Goal: Information Seeking & Learning: Learn about a topic

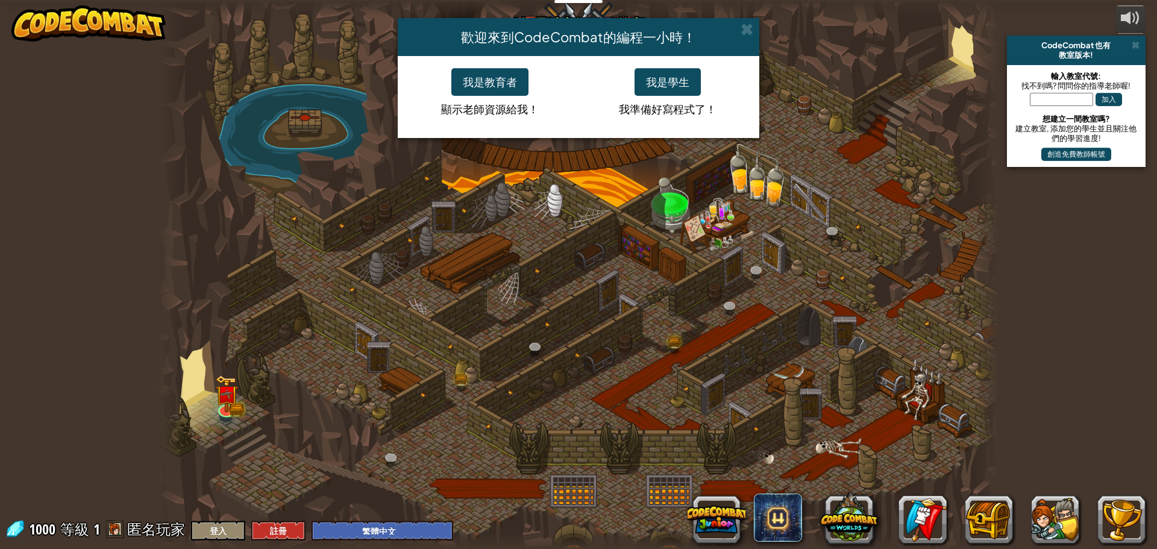
select select "zh-HANT"
click at [659, 83] on button "我是學生" at bounding box center [668, 82] width 66 height 28
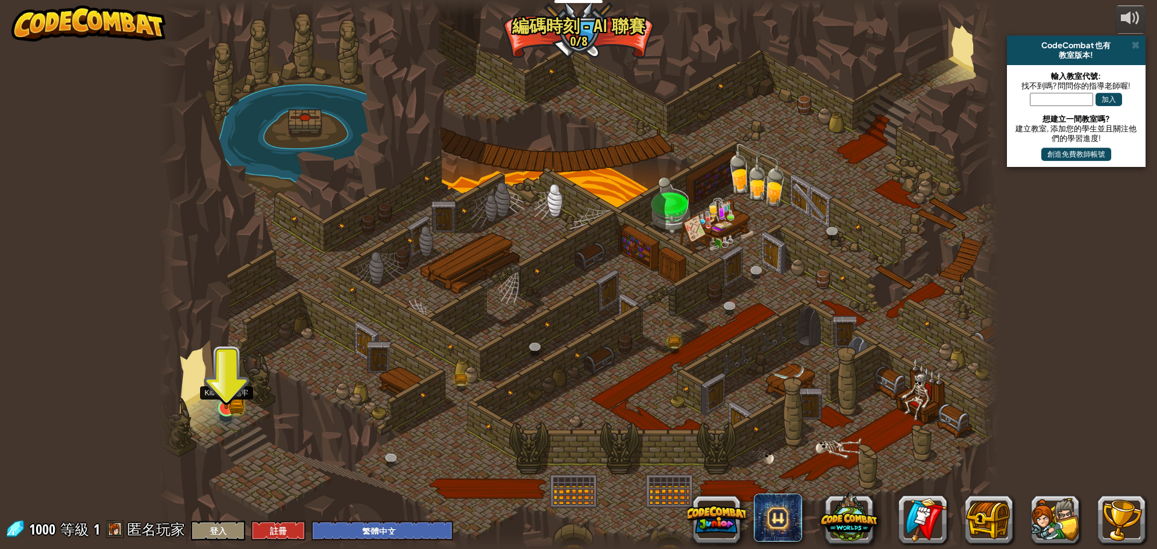
click at [224, 400] on div at bounding box center [226, 408] width 17 height 17
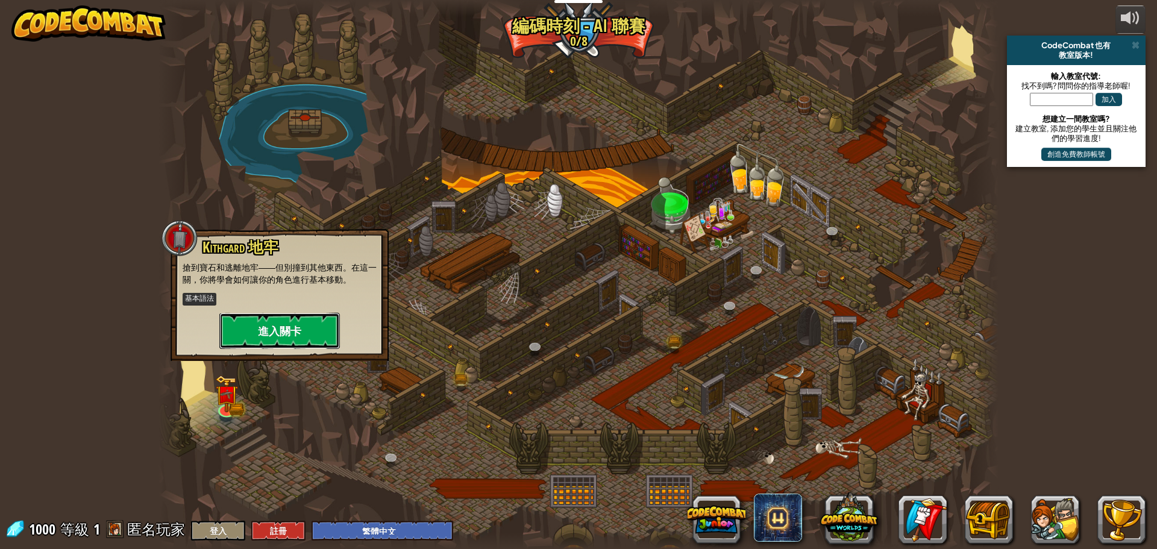
click at [272, 330] on button "進入關卡" at bounding box center [279, 331] width 121 height 36
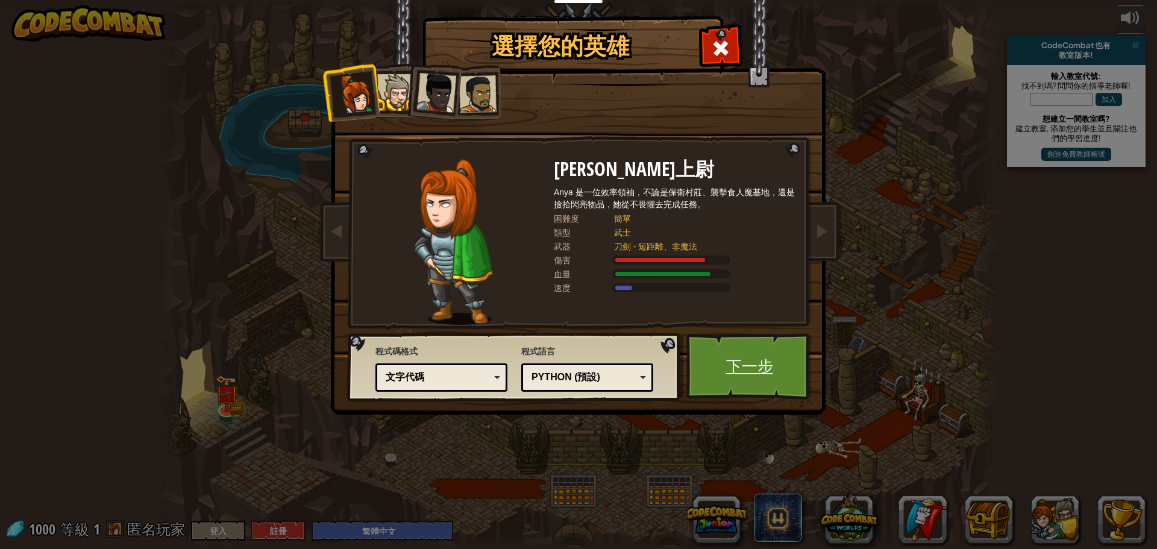
click at [743, 350] on link "下一步" at bounding box center [750, 366] width 126 height 66
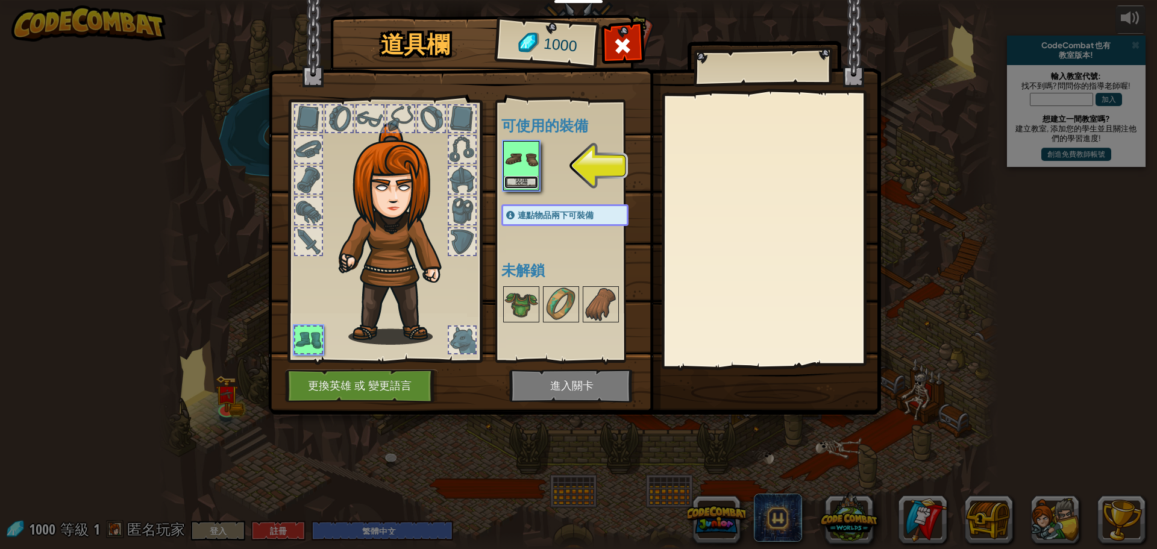
click at [520, 177] on button "裝備" at bounding box center [522, 182] width 34 height 13
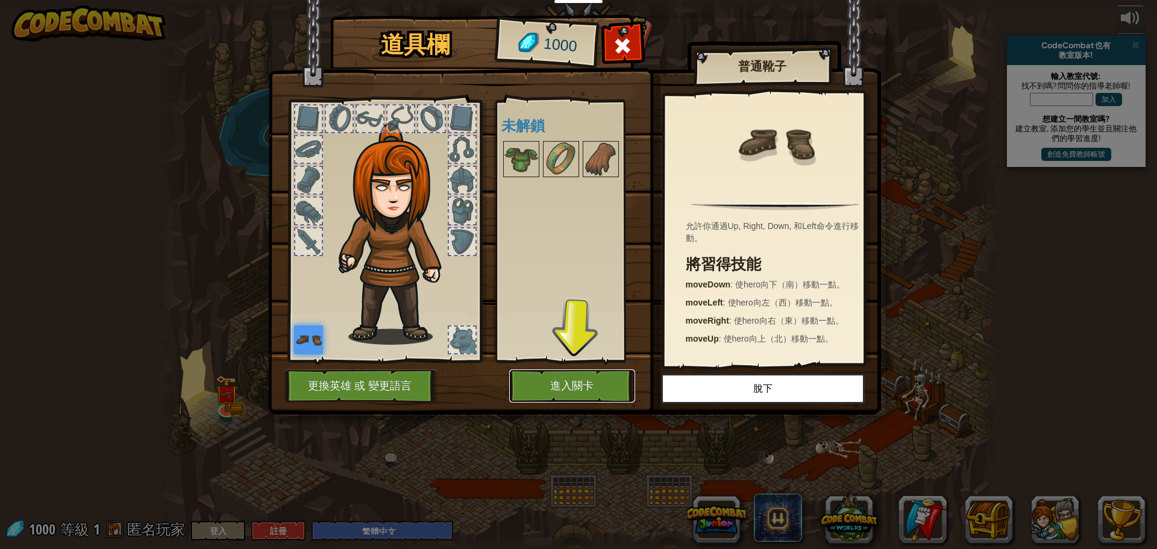
click at [553, 391] on button "進入關卡" at bounding box center [572, 385] width 126 height 33
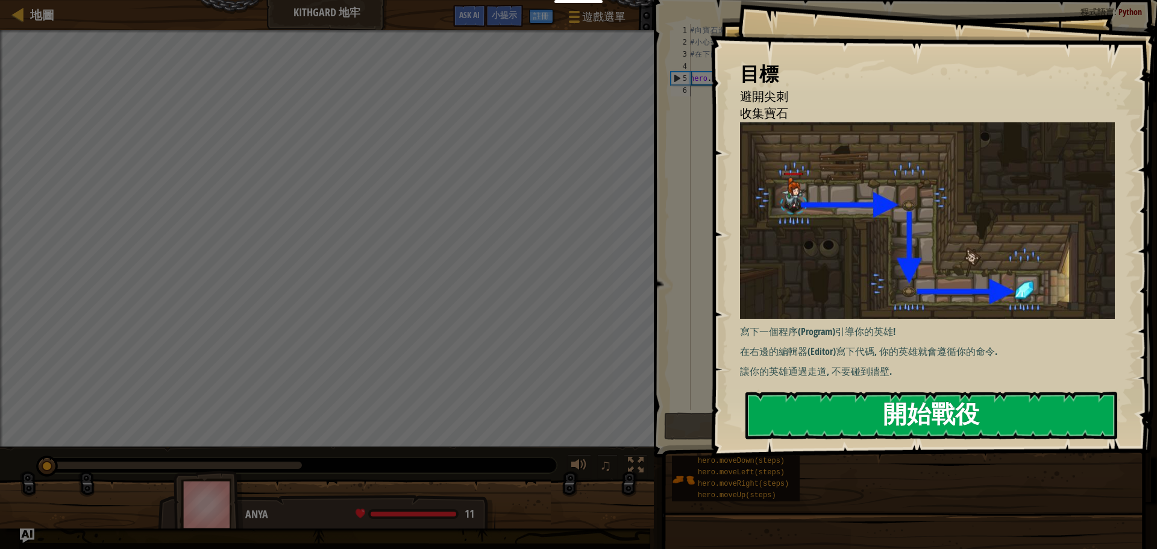
click at [905, 423] on button "開始戰役" at bounding box center [932, 416] width 372 height 48
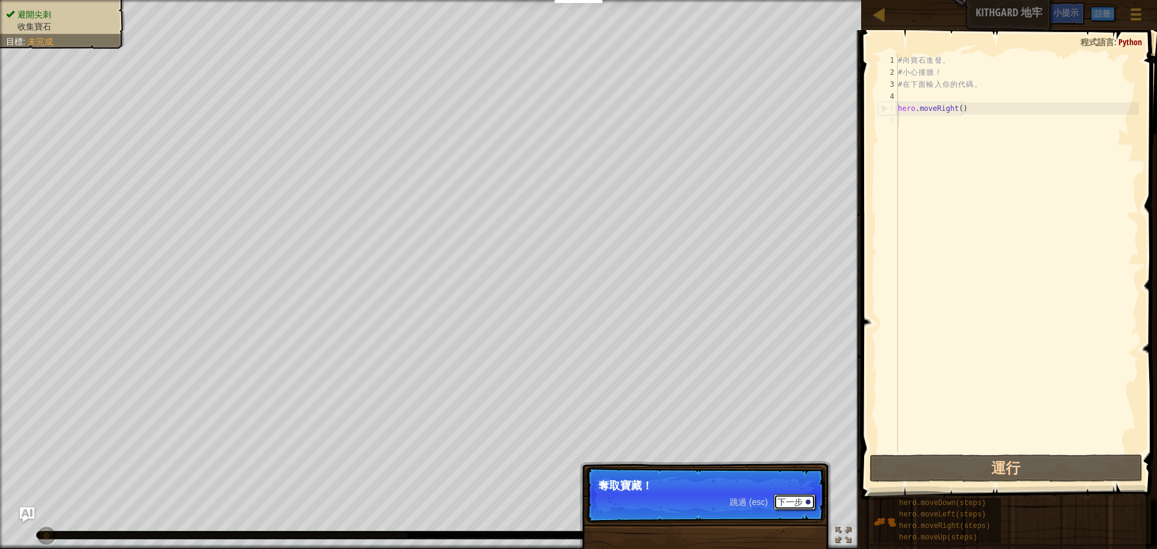
click at [788, 505] on button "下一步" at bounding box center [795, 502] width 42 height 16
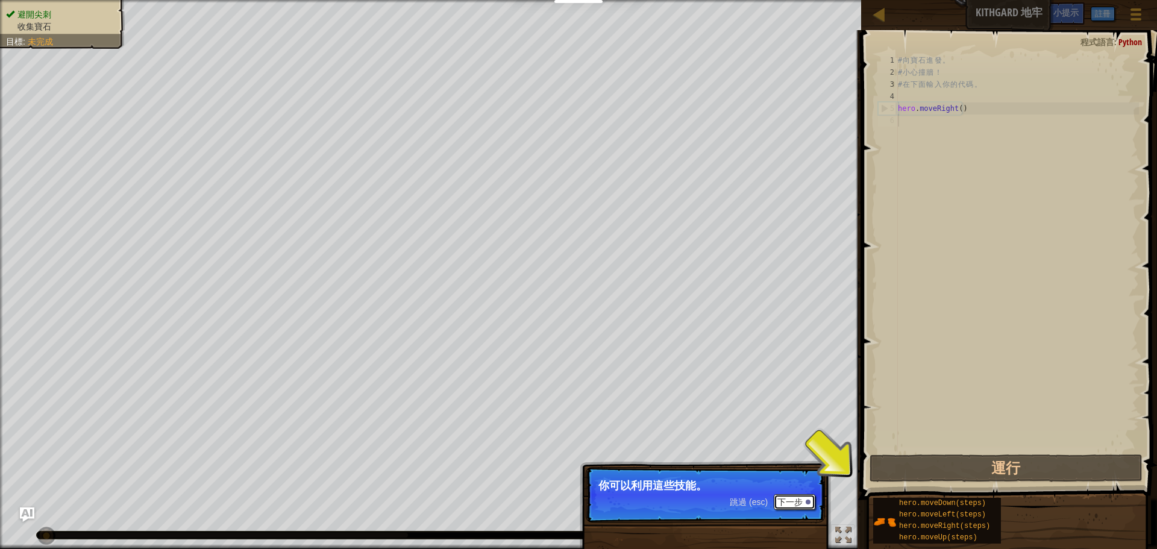
click at [786, 495] on button "下一步" at bounding box center [795, 502] width 42 height 16
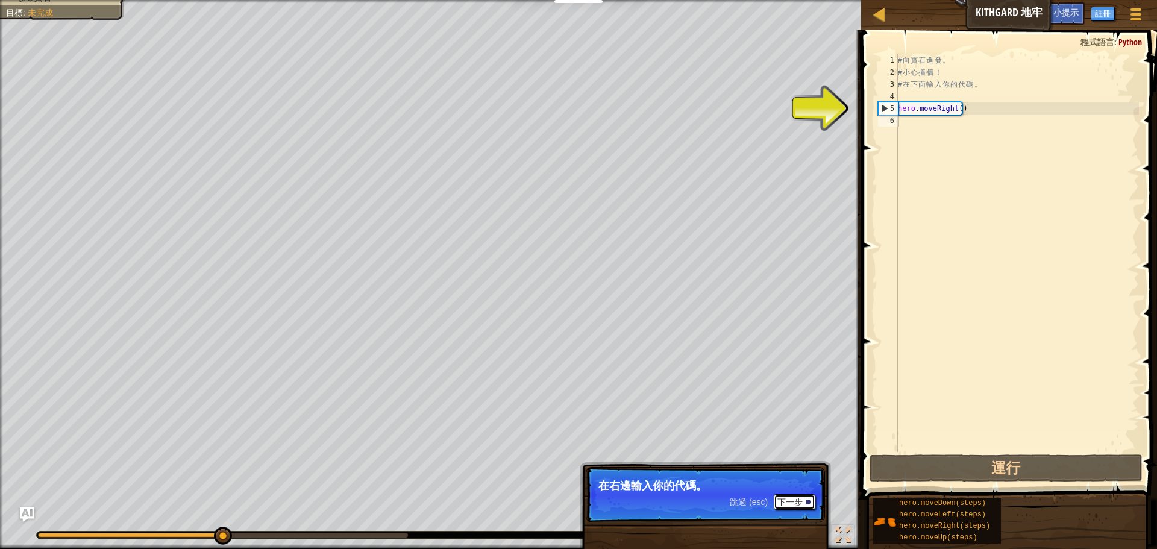
click at [781, 500] on button "下一步" at bounding box center [795, 502] width 42 height 16
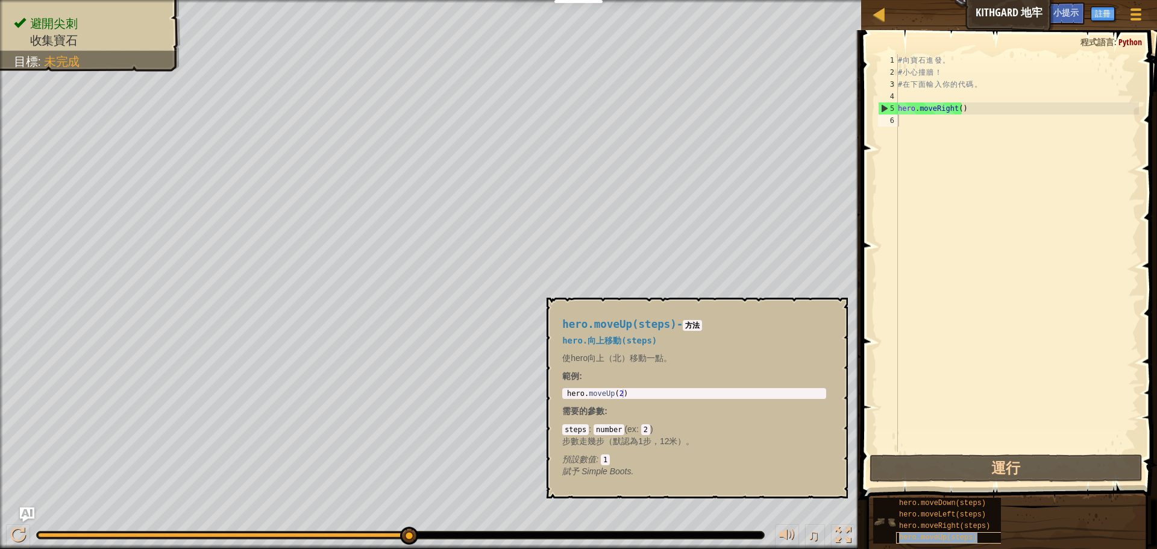
click at [925, 540] on span "hero.moveUp(steps)" at bounding box center [938, 537] width 78 height 8
click at [646, 428] on code "2" at bounding box center [645, 429] width 9 height 11
click at [642, 430] on code "2" at bounding box center [645, 429] width 9 height 11
click at [639, 429] on span ":" at bounding box center [639, 429] width 5 height 10
click at [957, 113] on div "# 向 寶 石 進 發 。 # 小 心 撞 牆 ！ # 在 下 面 輸 入 你 的 代 碼 。 hero . moveRight ( )" at bounding box center [1018, 265] width 244 height 422
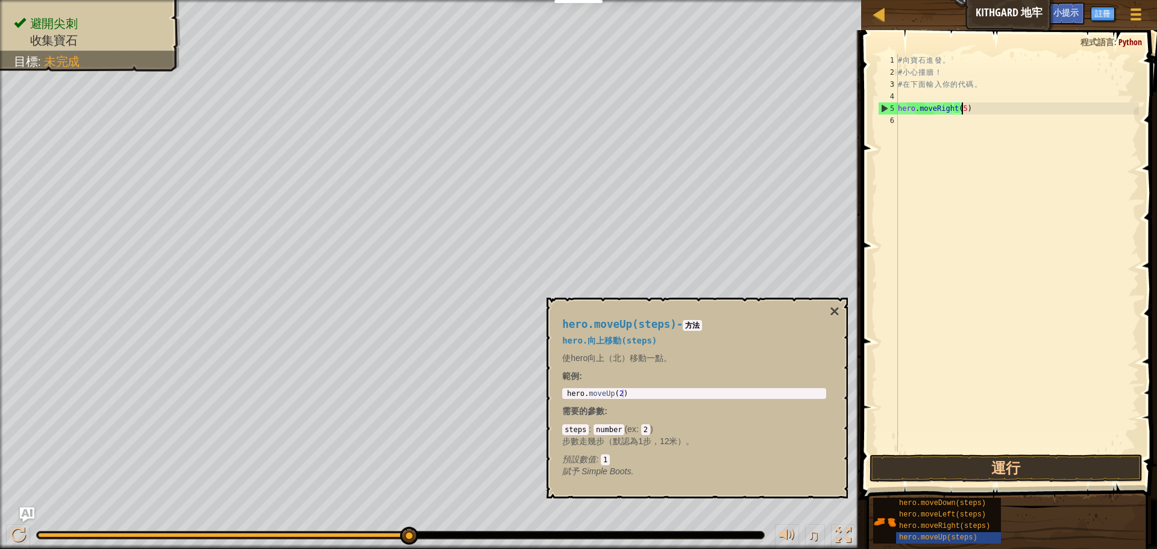
scroll to position [5, 5]
type textarea "hero.moveRight(5)"
click at [1001, 464] on button "運行" at bounding box center [1006, 468] width 273 height 28
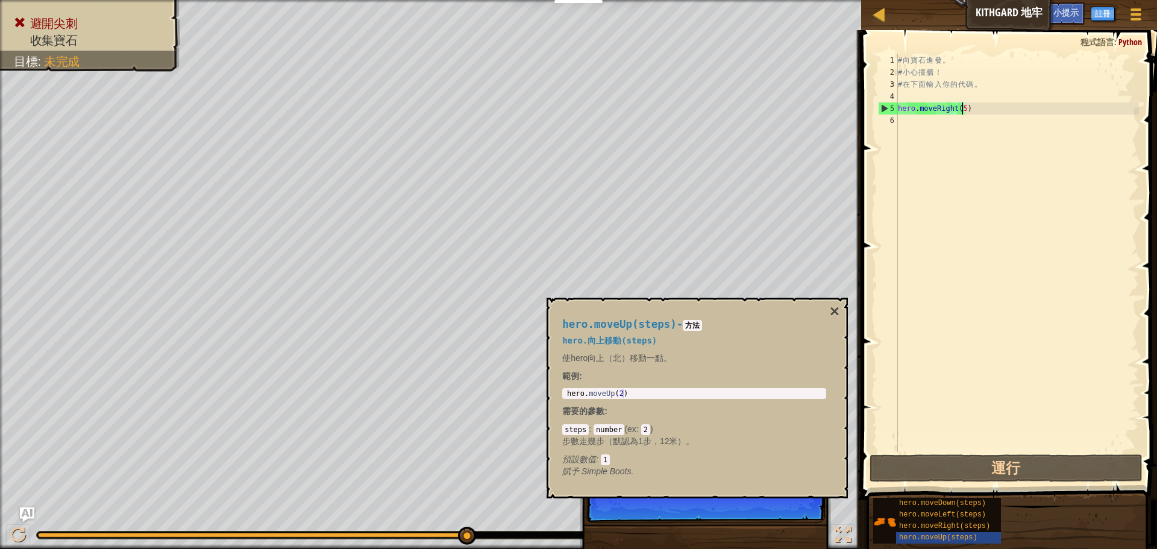
click at [987, 115] on div "# 向 寶 石 進 發 。 # 小 心 撞 牆 ！ # 在 下 面 輸 入 你 的 代 碼 。 hero . moveRight ( 5 )" at bounding box center [1018, 265] width 244 height 422
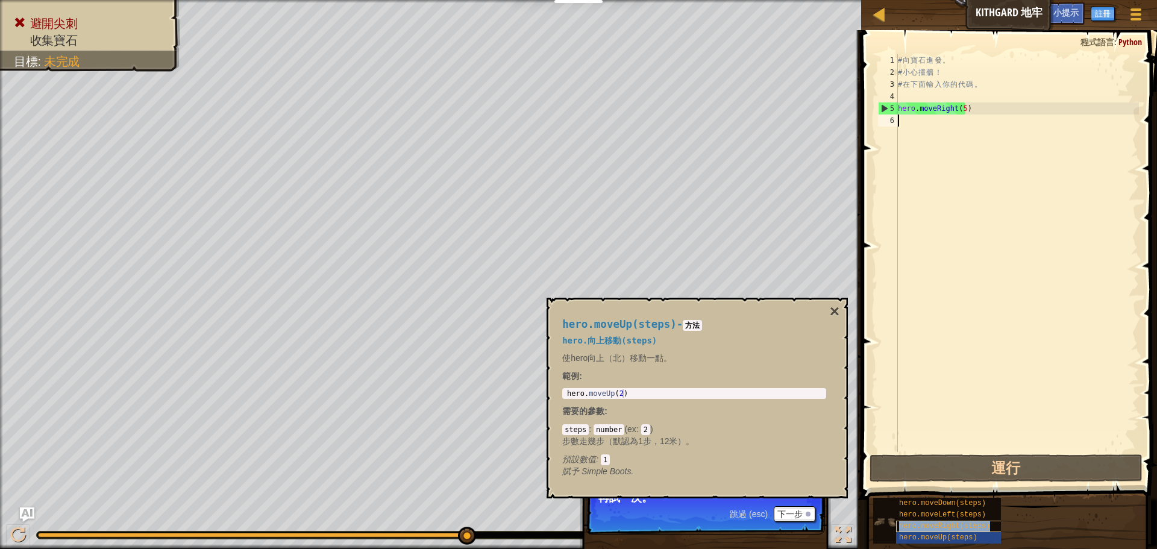
click at [955, 526] on span "hero.moveRight(steps)" at bounding box center [944, 526] width 91 height 8
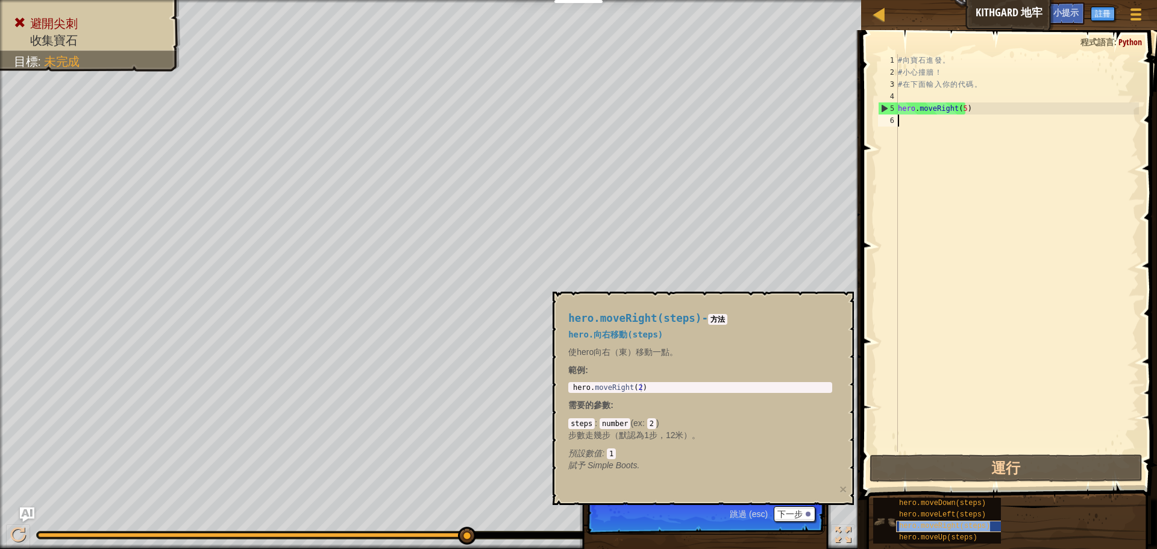
click at [954, 526] on span "hero.moveRight(steps)" at bounding box center [944, 526] width 91 height 8
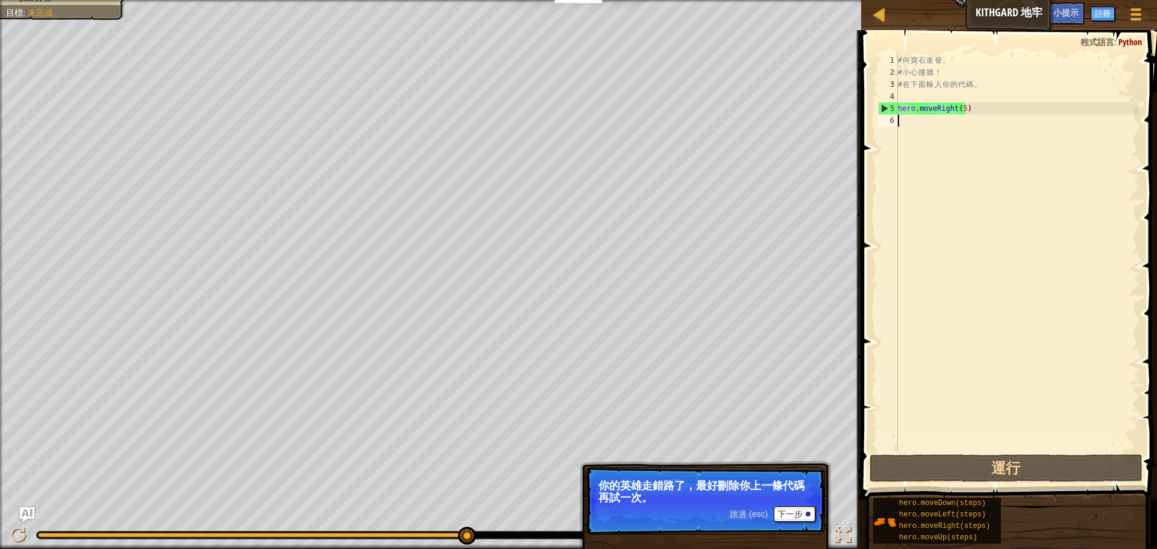
select select "zh-HANT"
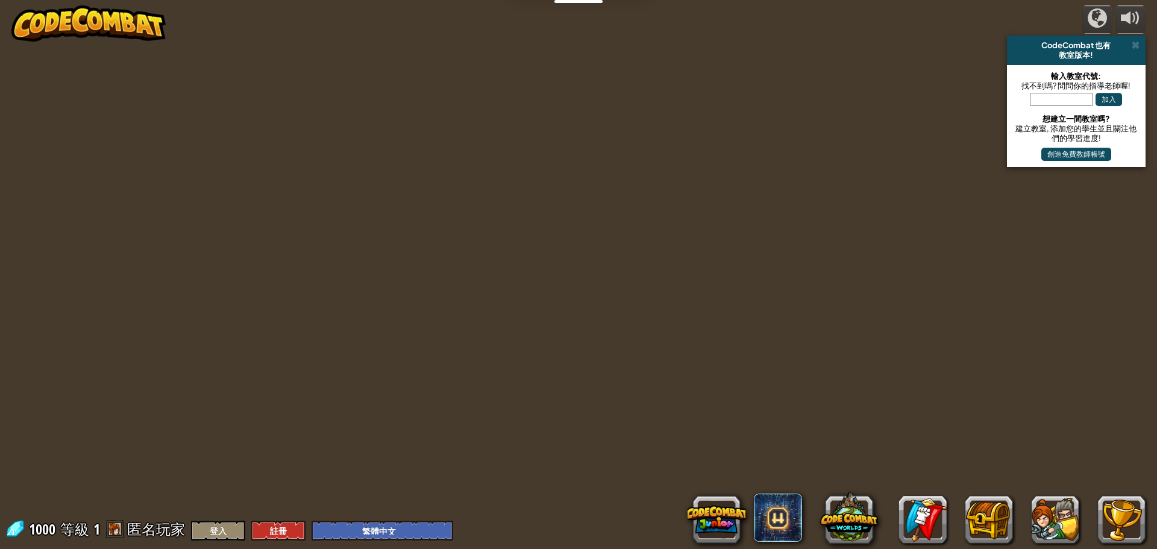
select select "zh-HANT"
